Goal: Task Accomplishment & Management: Manage account settings

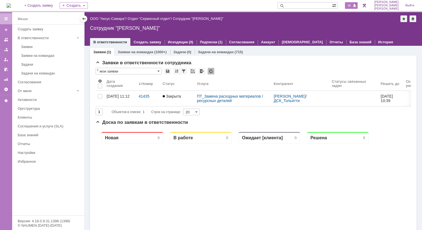
click at [356, 6] on span at bounding box center [354, 6] width 4 height 4
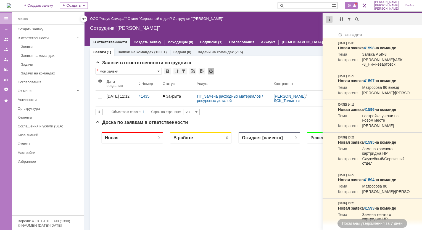
click at [331, 16] on div at bounding box center [329, 19] width 7 height 7
click at [333, 30] on div "Отметить уведомления прочитанными" at bounding box center [367, 33] width 81 height 8
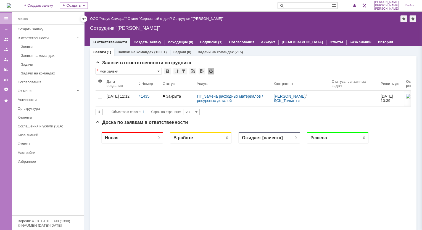
drag, startPoint x: 356, startPoint y: 4, endPoint x: 276, endPoint y: 16, distance: 81.5
click at [276, 16] on div "Назад | ООО "Аксус-Самара" / Отдел "Сервисный отдел" / Сотрудник "Лонская Ларис…" at bounding box center [253, 18] width 326 height 7
click at [3, 90] on link at bounding box center [6, 89] width 9 height 9
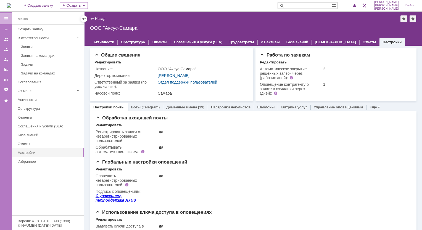
click at [367, 108] on div "Еще" at bounding box center [373, 107] width 14 height 8
click at [33, 47] on div "Заявки" at bounding box center [51, 47] width 60 height 4
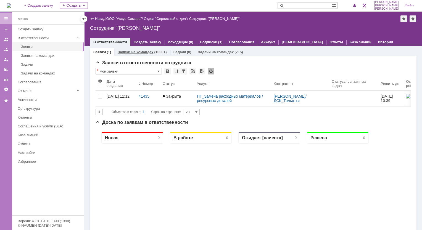
click at [134, 52] on link "Заявки на командах" at bounding box center [136, 52] width 36 height 4
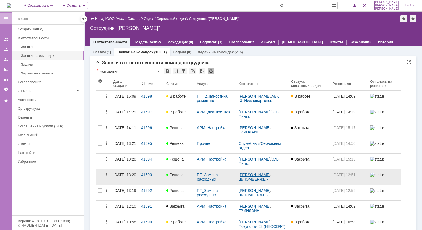
click at [261, 175] on link "[PERSON_NAME]" at bounding box center [254, 175] width 32 height 4
click at [145, 176] on div "41593" at bounding box center [151, 175] width 21 height 4
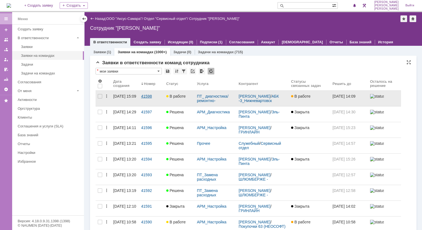
click at [146, 97] on div "41598" at bounding box center [151, 96] width 21 height 4
